Goal: Feedback & Contribution: Leave review/rating

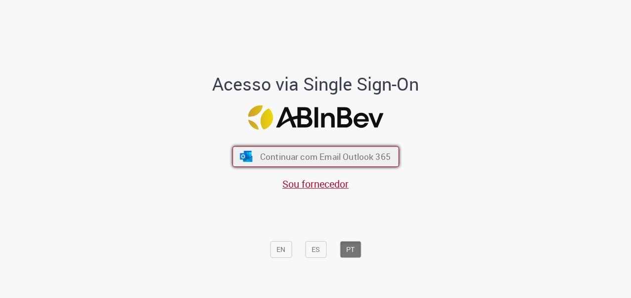
click at [331, 156] on span "Continuar com Email Outlook 365" at bounding box center [325, 155] width 131 height 11
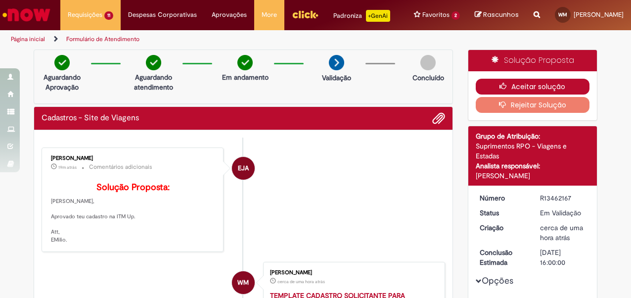
click at [525, 93] on button "Aceitar solução" at bounding box center [533, 87] width 114 height 16
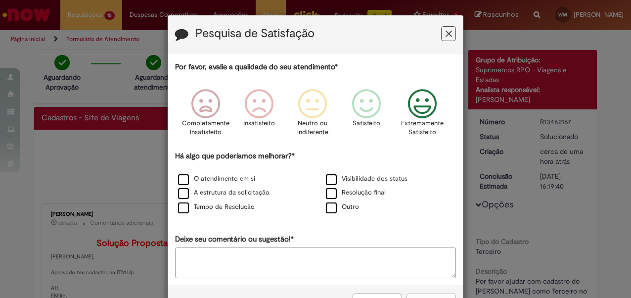
click at [425, 104] on icon "Feedback" at bounding box center [422, 104] width 37 height 30
click at [181, 181] on label "O atendimento em si" at bounding box center [216, 178] width 77 height 9
click at [431, 294] on button "Enviar" at bounding box center [431, 301] width 49 height 17
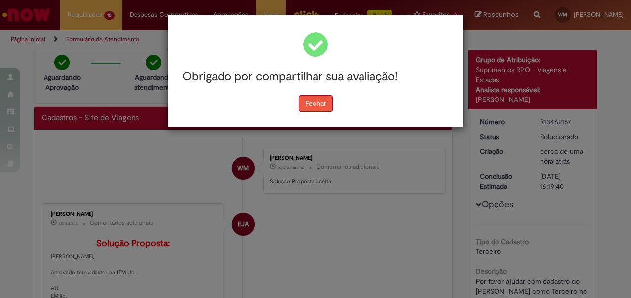
click at [318, 106] on button "Fechar" at bounding box center [316, 103] width 34 height 17
